Goal: Information Seeking & Learning: Find specific page/section

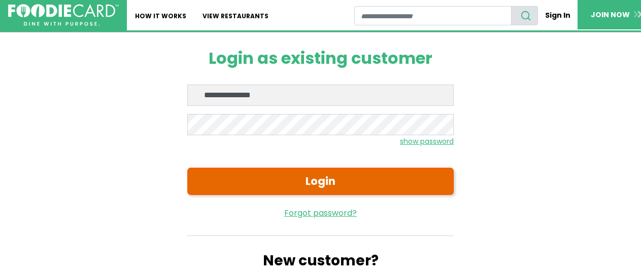
type input "**********"
click at [311, 181] on button "Login" at bounding box center [320, 181] width 266 height 27
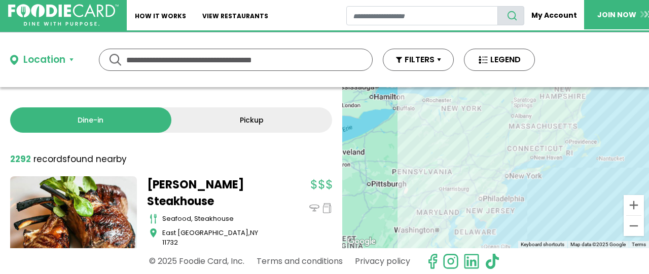
click at [156, 56] on input "text" at bounding box center [235, 59] width 219 height 21
type input "********"
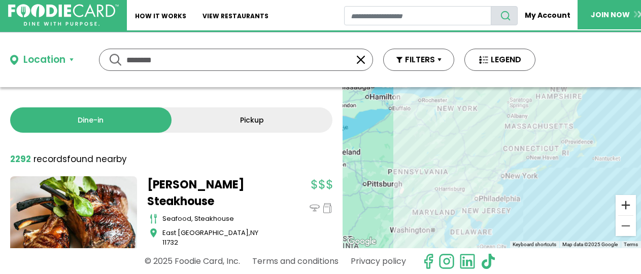
click at [625, 207] on button "Zoom in" at bounding box center [625, 205] width 20 height 20
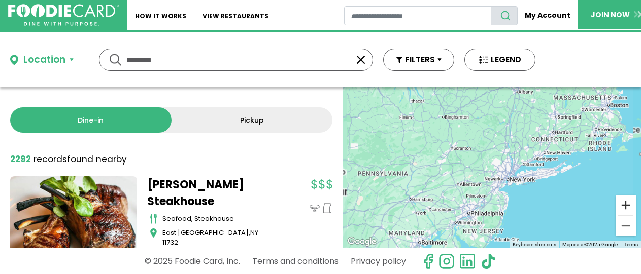
click at [625, 207] on button "Zoom in" at bounding box center [625, 205] width 20 height 20
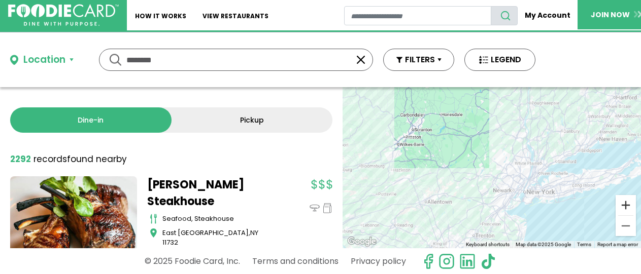
click at [625, 207] on button "Zoom in" at bounding box center [625, 205] width 20 height 20
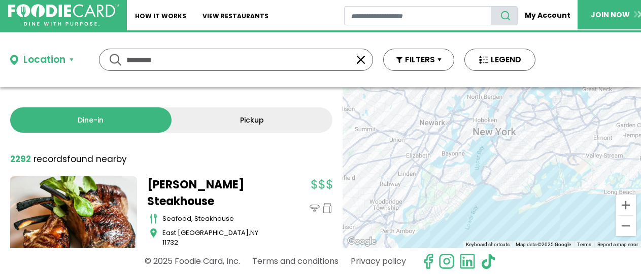
click at [342, 87] on div at bounding box center [491, 167] width 298 height 161
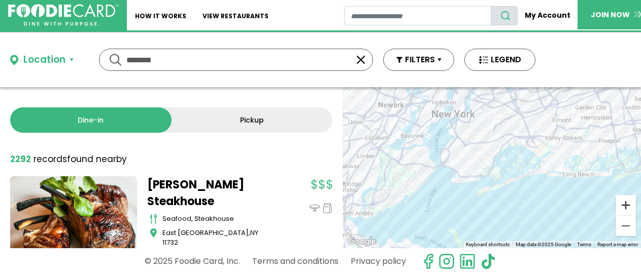
click at [623, 205] on button "Zoom in" at bounding box center [625, 205] width 20 height 20
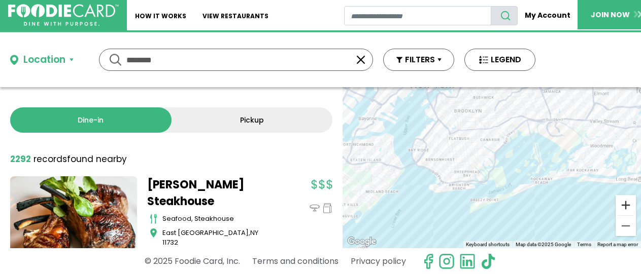
click at [623, 205] on button "Zoom in" at bounding box center [625, 205] width 20 height 20
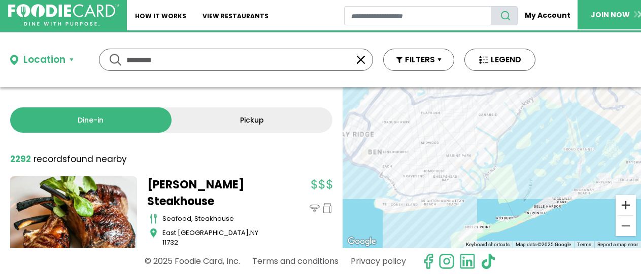
click at [623, 205] on button "Zoom in" at bounding box center [625, 205] width 20 height 20
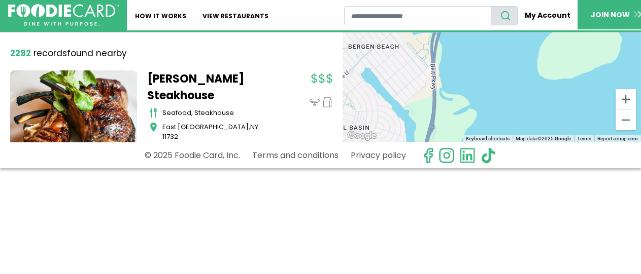
scroll to position [154, 0]
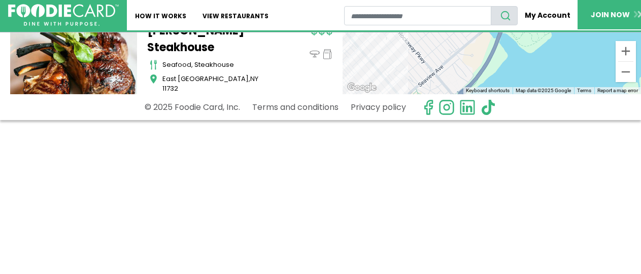
drag, startPoint x: 566, startPoint y: 150, endPoint x: 431, endPoint y: 294, distance: 197.8
click at [431, 94] on div at bounding box center [491, 13] width 298 height 161
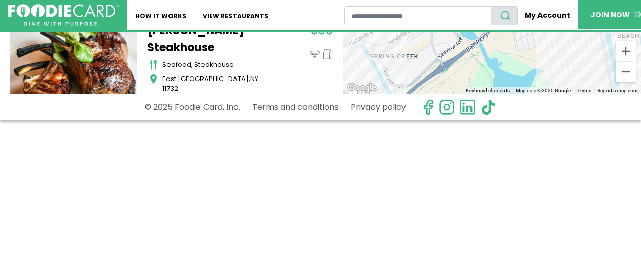
drag, startPoint x: 504, startPoint y: 177, endPoint x: 353, endPoint y: 294, distance: 191.3
click at [353, 94] on div at bounding box center [491, 13] width 298 height 161
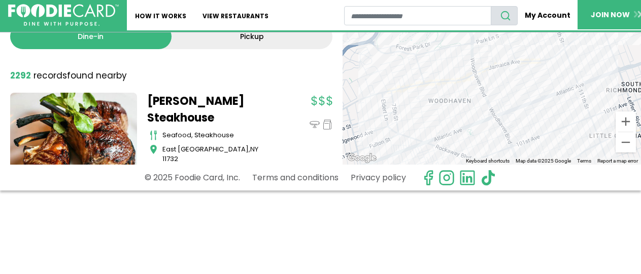
scroll to position [0, 0]
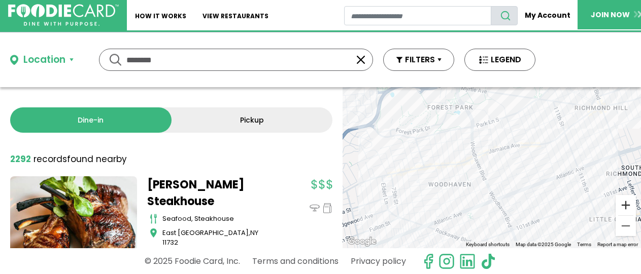
click at [618, 208] on button "Zoom in" at bounding box center [625, 205] width 20 height 20
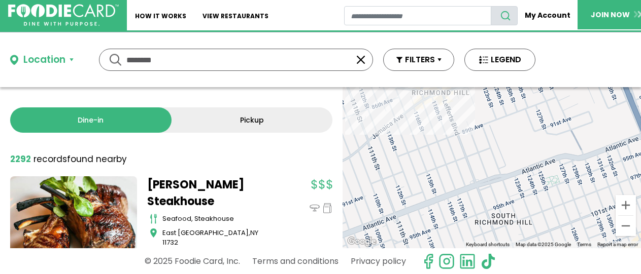
drag, startPoint x: 586, startPoint y: 188, endPoint x: 288, endPoint y: 238, distance: 303.0
click at [342, 238] on div "Use ctrl + scroll to zoom the map" at bounding box center [491, 167] width 298 height 161
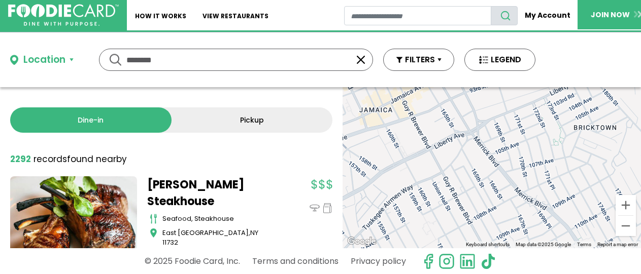
drag, startPoint x: 625, startPoint y: 159, endPoint x: 193, endPoint y: 233, distance: 438.0
click at [342, 233] on div "Use ctrl + scroll to zoom the map" at bounding box center [491, 167] width 298 height 161
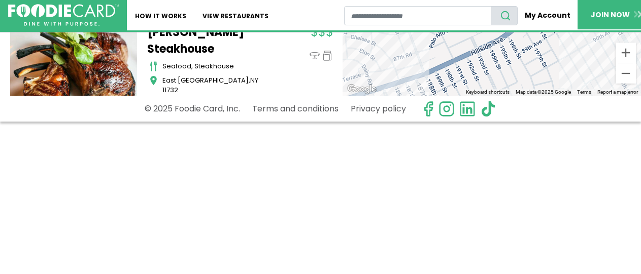
scroll to position [154, 0]
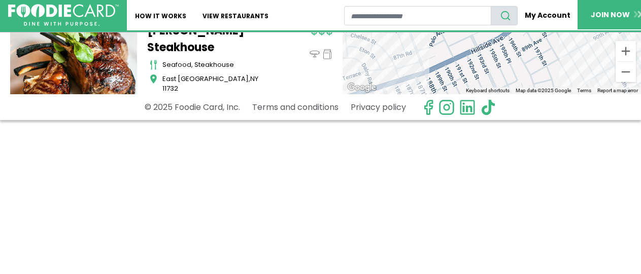
drag, startPoint x: 598, startPoint y: 145, endPoint x: 381, endPoint y: 267, distance: 248.5
click at [379, 94] on div "Use ctrl + scroll to zoom the map" at bounding box center [491, 13] width 298 height 161
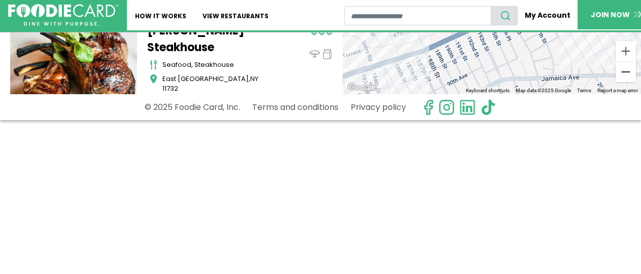
click at [626, 70] on button "Zoom out" at bounding box center [625, 72] width 20 height 20
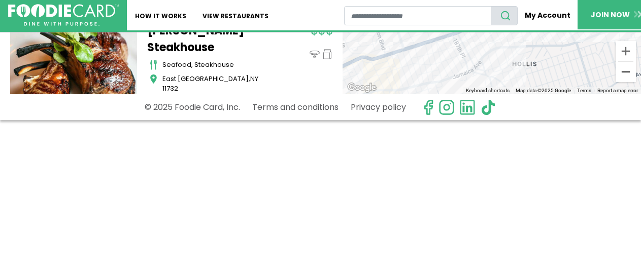
click at [626, 70] on button "Zoom out" at bounding box center [625, 72] width 20 height 20
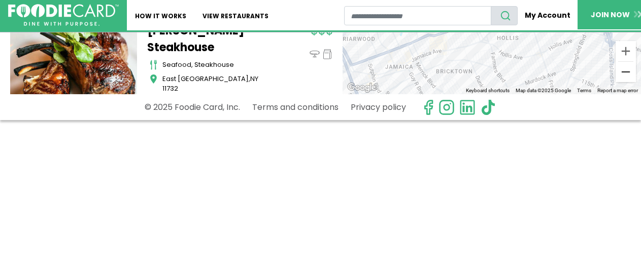
click at [625, 71] on button "Zoom out" at bounding box center [625, 72] width 20 height 20
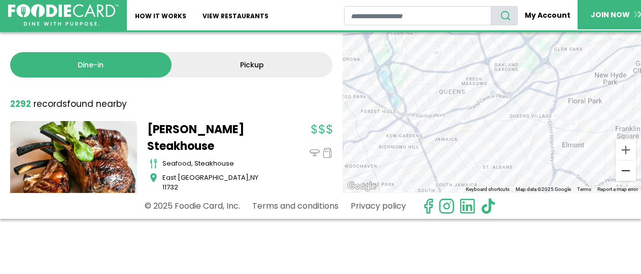
scroll to position [0, 0]
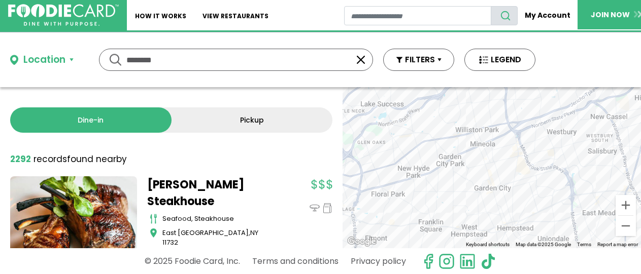
click at [342, 192] on div "Use ctrl + scroll to zoom the map" at bounding box center [491, 167] width 298 height 161
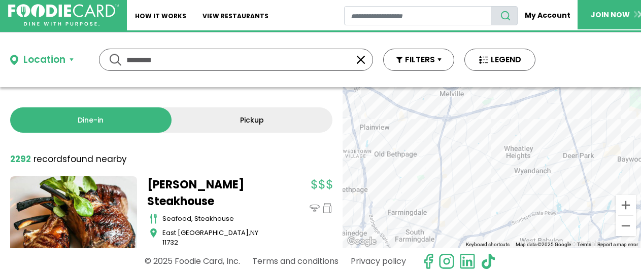
click at [342, 165] on div "Use ctrl + scroll to zoom the map" at bounding box center [491, 167] width 298 height 161
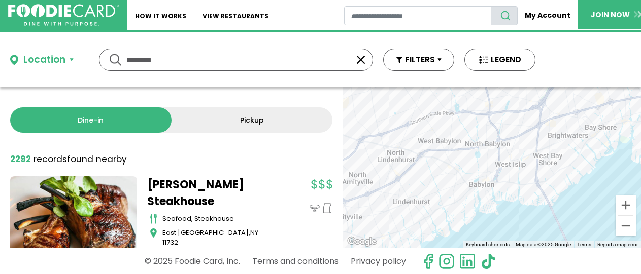
click at [524, 87] on div "Use ctrl + scroll to zoom the map" at bounding box center [491, 167] width 298 height 161
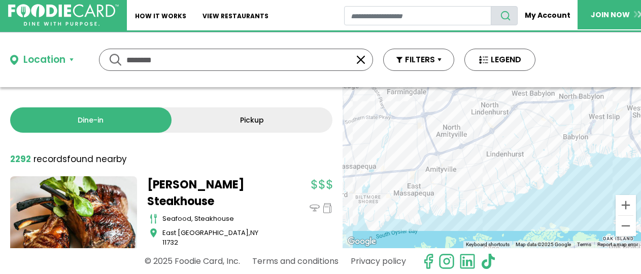
drag, startPoint x: 502, startPoint y: 193, endPoint x: 596, endPoint y: 145, distance: 105.7
click at [596, 145] on div at bounding box center [491, 167] width 298 height 161
click at [622, 203] on button "Zoom in" at bounding box center [625, 205] width 20 height 20
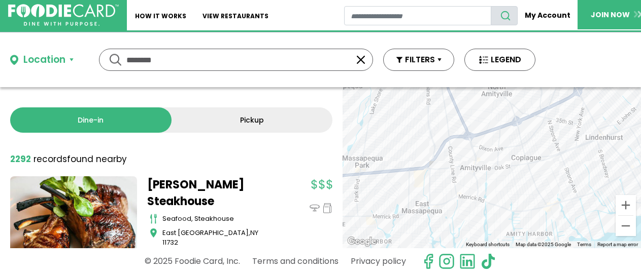
drag, startPoint x: 413, startPoint y: 198, endPoint x: 504, endPoint y: 195, distance: 90.9
click at [504, 195] on div at bounding box center [491, 167] width 298 height 161
click at [621, 207] on button "Zoom in" at bounding box center [625, 205] width 20 height 20
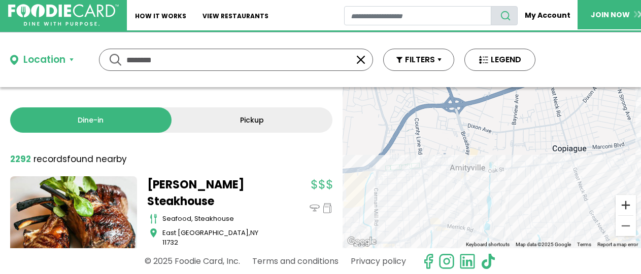
click at [621, 207] on button "Zoom in" at bounding box center [625, 205] width 20 height 20
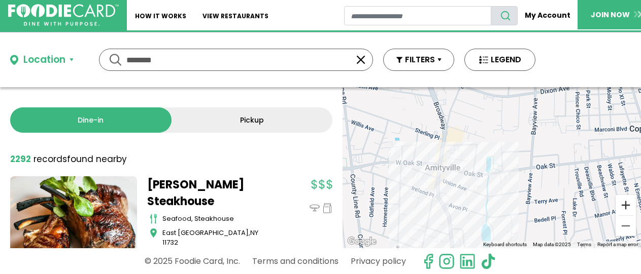
click at [621, 207] on button "Zoom in" at bounding box center [625, 205] width 20 height 20
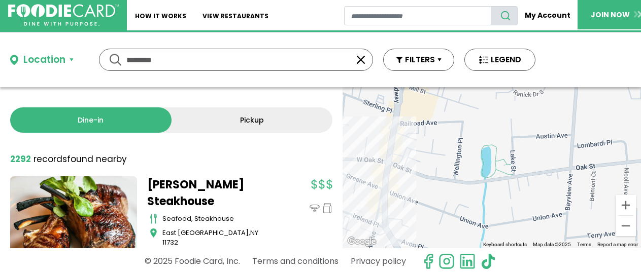
click at [386, 227] on div at bounding box center [491, 167] width 298 height 161
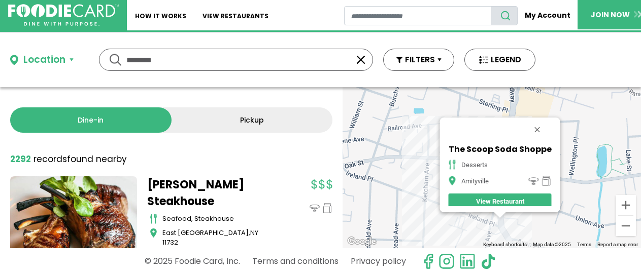
click at [531, 231] on div "The Scoop Soda Shoppe desserts [GEOGRAPHIC_DATA] View Restaurant" at bounding box center [491, 167] width 298 height 161
click at [534, 127] on button "Close" at bounding box center [537, 130] width 24 height 24
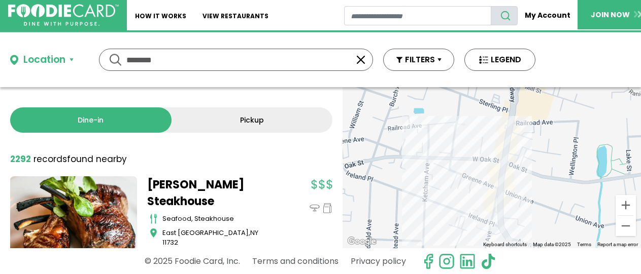
click at [503, 201] on div at bounding box center [491, 167] width 298 height 161
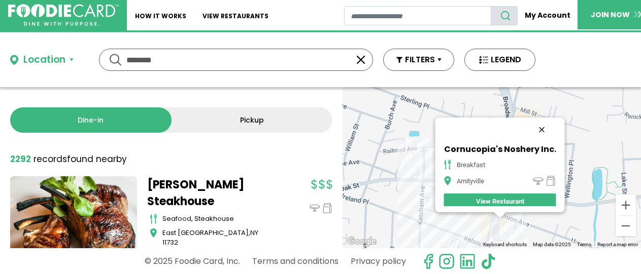
click at [540, 127] on button "Close" at bounding box center [542, 130] width 24 height 24
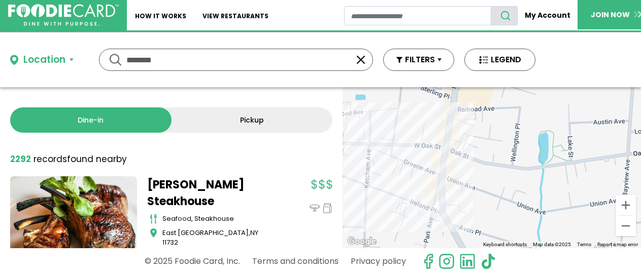
drag, startPoint x: 528, startPoint y: 206, endPoint x: 473, endPoint y: 169, distance: 66.4
click at [473, 169] on div at bounding box center [491, 167] width 298 height 161
click at [440, 175] on div at bounding box center [491, 167] width 298 height 161
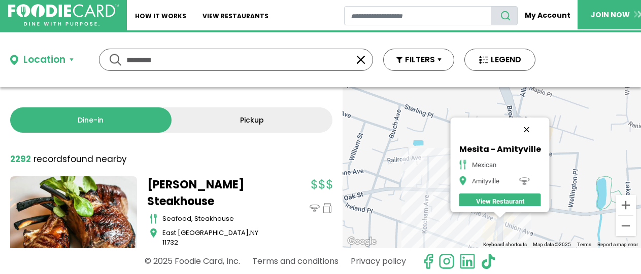
click at [519, 125] on button "Close" at bounding box center [526, 130] width 24 height 24
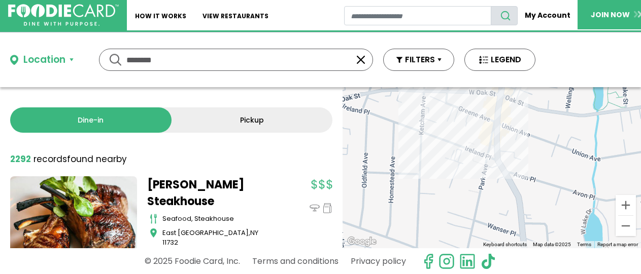
drag, startPoint x: 449, startPoint y: 223, endPoint x: 446, endPoint y: 123, distance: 100.5
click at [446, 123] on div at bounding box center [491, 167] width 298 height 161
click at [627, 224] on button "Zoom out" at bounding box center [625, 226] width 20 height 20
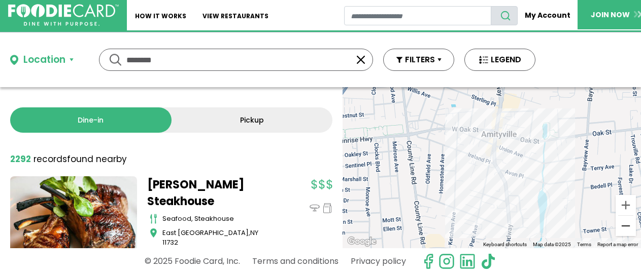
click at [627, 224] on button "Zoom out" at bounding box center [625, 226] width 20 height 20
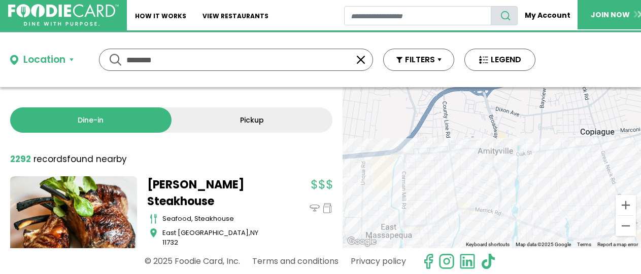
click at [389, 172] on div at bounding box center [491, 167] width 298 height 161
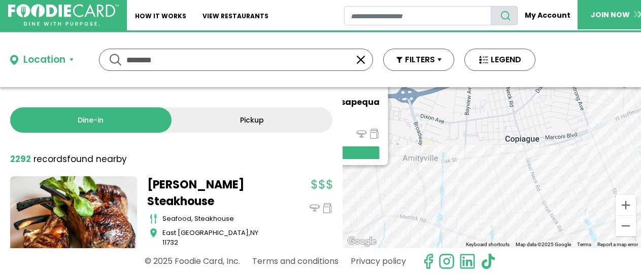
drag, startPoint x: 536, startPoint y: 223, endPoint x: 349, endPoint y: 176, distance: 192.5
click at [344, 175] on div "[PERSON_NAME] - Massapequa breakfast, burgers, fast food Massapequa View Restau…" at bounding box center [491, 167] width 298 height 161
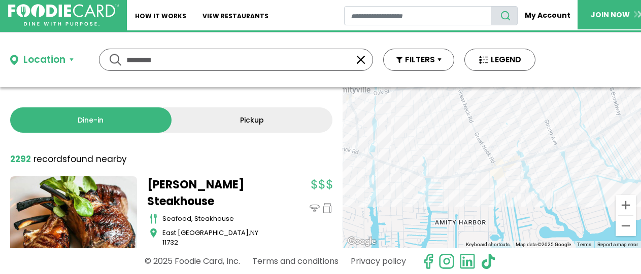
drag, startPoint x: 547, startPoint y: 201, endPoint x: 484, endPoint y: 134, distance: 91.5
click at [484, 134] on div "[PERSON_NAME] - Massapequa breakfast, burgers, fast food Massapequa View Restau…" at bounding box center [491, 167] width 298 height 161
click at [465, 189] on div "[PERSON_NAME] - Massapequa breakfast, burgers, fast food Massapequa View Restau…" at bounding box center [491, 167] width 298 height 161
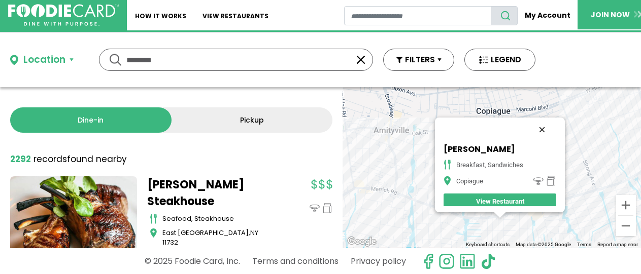
click at [540, 129] on button "Close" at bounding box center [542, 130] width 24 height 24
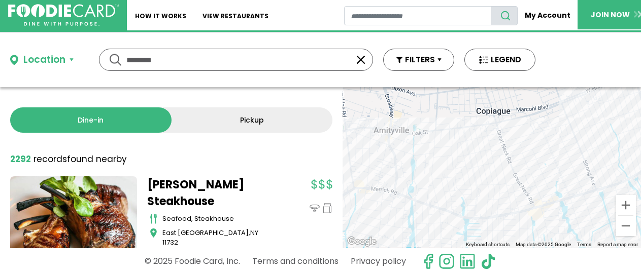
click at [560, 214] on div at bounding box center [491, 167] width 298 height 161
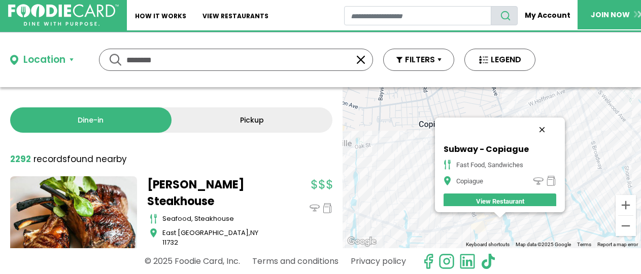
click at [542, 130] on button "Close" at bounding box center [542, 130] width 24 height 24
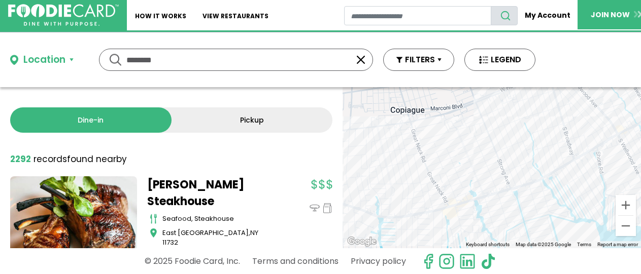
drag, startPoint x: 546, startPoint y: 212, endPoint x: 526, endPoint y: 191, distance: 29.1
click at [514, 195] on div at bounding box center [491, 167] width 298 height 161
click at [584, 166] on div at bounding box center [491, 167] width 298 height 161
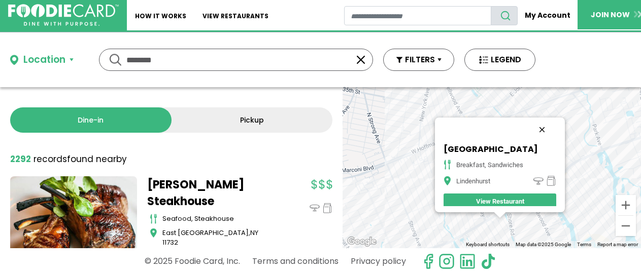
click at [539, 129] on button "Close" at bounding box center [542, 130] width 24 height 24
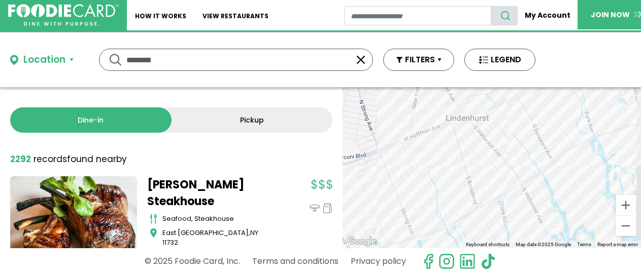
drag, startPoint x: 500, startPoint y: 191, endPoint x: 493, endPoint y: 179, distance: 14.1
click at [493, 179] on div at bounding box center [491, 167] width 298 height 161
click at [537, 190] on div at bounding box center [491, 167] width 298 height 161
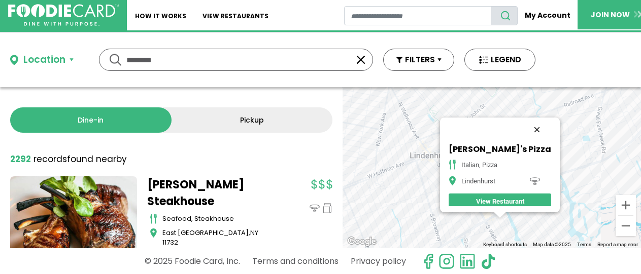
click at [528, 129] on button "Close" at bounding box center [537, 130] width 24 height 24
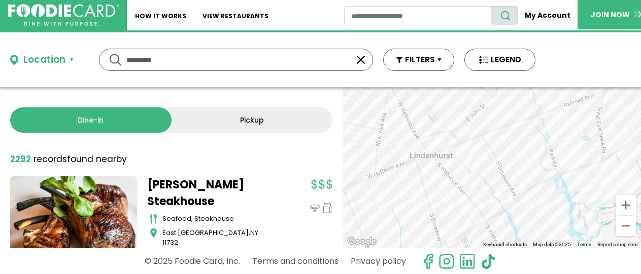
click at [448, 170] on div at bounding box center [491, 167] width 298 height 161
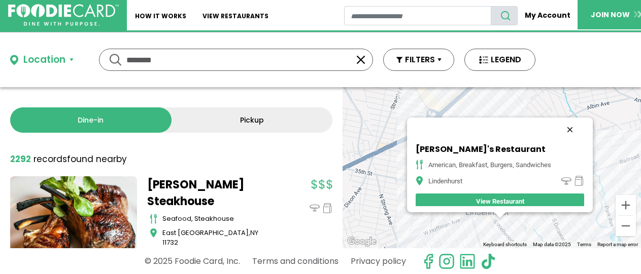
click at [566, 131] on button "Close" at bounding box center [569, 130] width 24 height 24
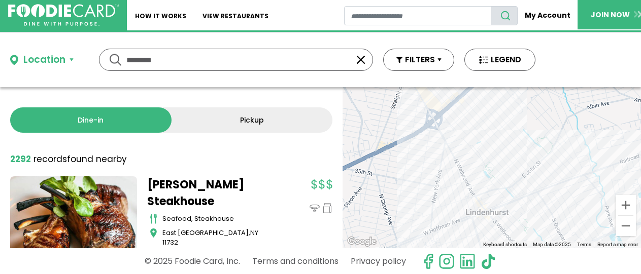
click at [509, 215] on div at bounding box center [491, 167] width 298 height 161
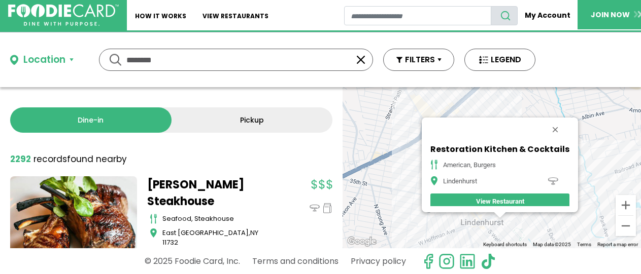
scroll to position [15, 0]
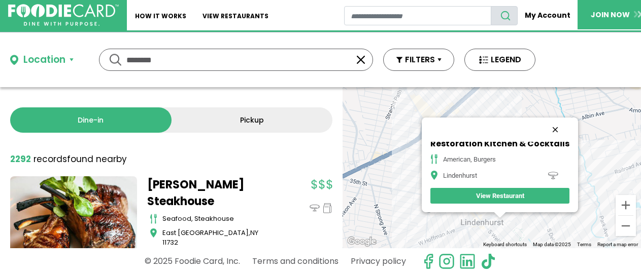
click at [551, 129] on button "Close" at bounding box center [555, 130] width 24 height 24
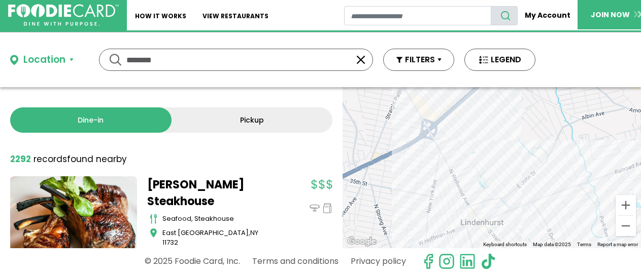
click at [489, 226] on div at bounding box center [491, 167] width 298 height 161
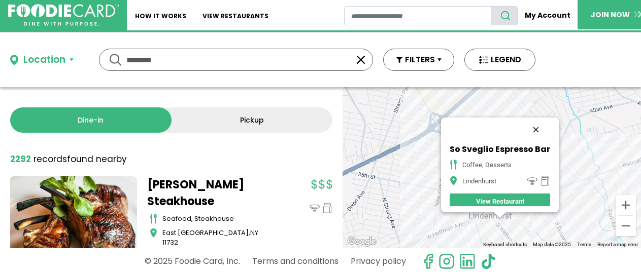
click at [536, 130] on button "Close" at bounding box center [536, 130] width 24 height 24
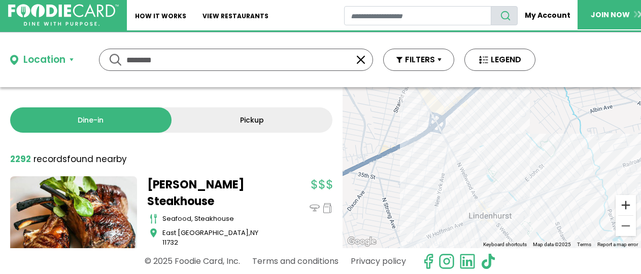
click at [623, 203] on button "Zoom in" at bounding box center [625, 205] width 20 height 20
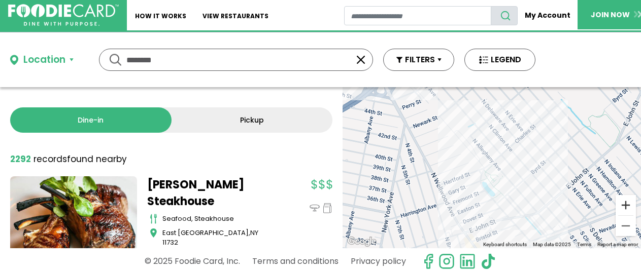
click at [623, 203] on button "Zoom in" at bounding box center [625, 205] width 20 height 20
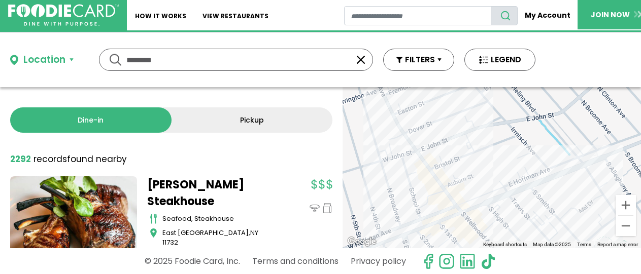
drag, startPoint x: 540, startPoint y: 215, endPoint x: 516, endPoint y: 59, distance: 158.0
click at [516, 87] on div "Use ctrl + scroll to zoom the map" at bounding box center [491, 167] width 298 height 161
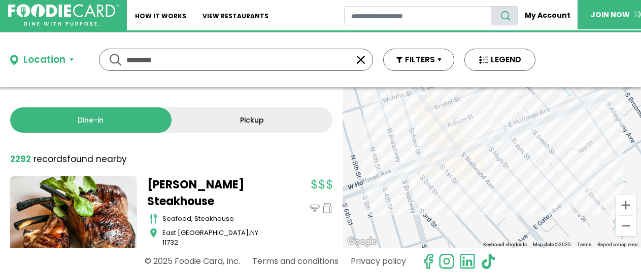
drag, startPoint x: 527, startPoint y: 192, endPoint x: 529, endPoint y: 140, distance: 51.8
click at [529, 140] on div at bounding box center [491, 167] width 298 height 161
click at [174, 62] on input "********" at bounding box center [235, 59] width 219 height 21
drag, startPoint x: 169, startPoint y: 62, endPoint x: 43, endPoint y: 62, distance: 126.3
click at [126, 62] on input "********" at bounding box center [235, 59] width 219 height 21
